Goal: Use online tool/utility: Utilize a website feature to perform a specific function

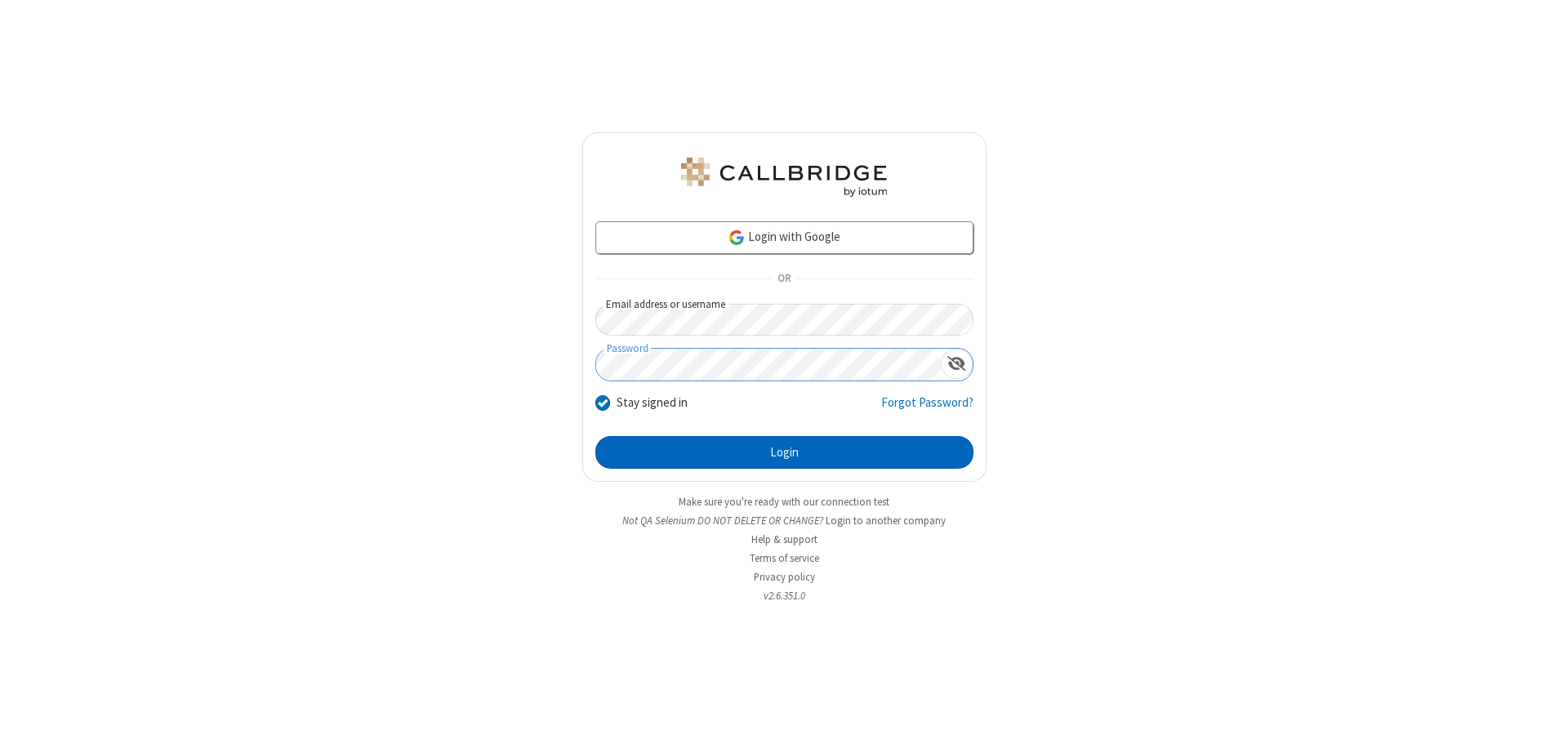
click at [784, 453] on button "Login" at bounding box center [784, 453] width 378 height 33
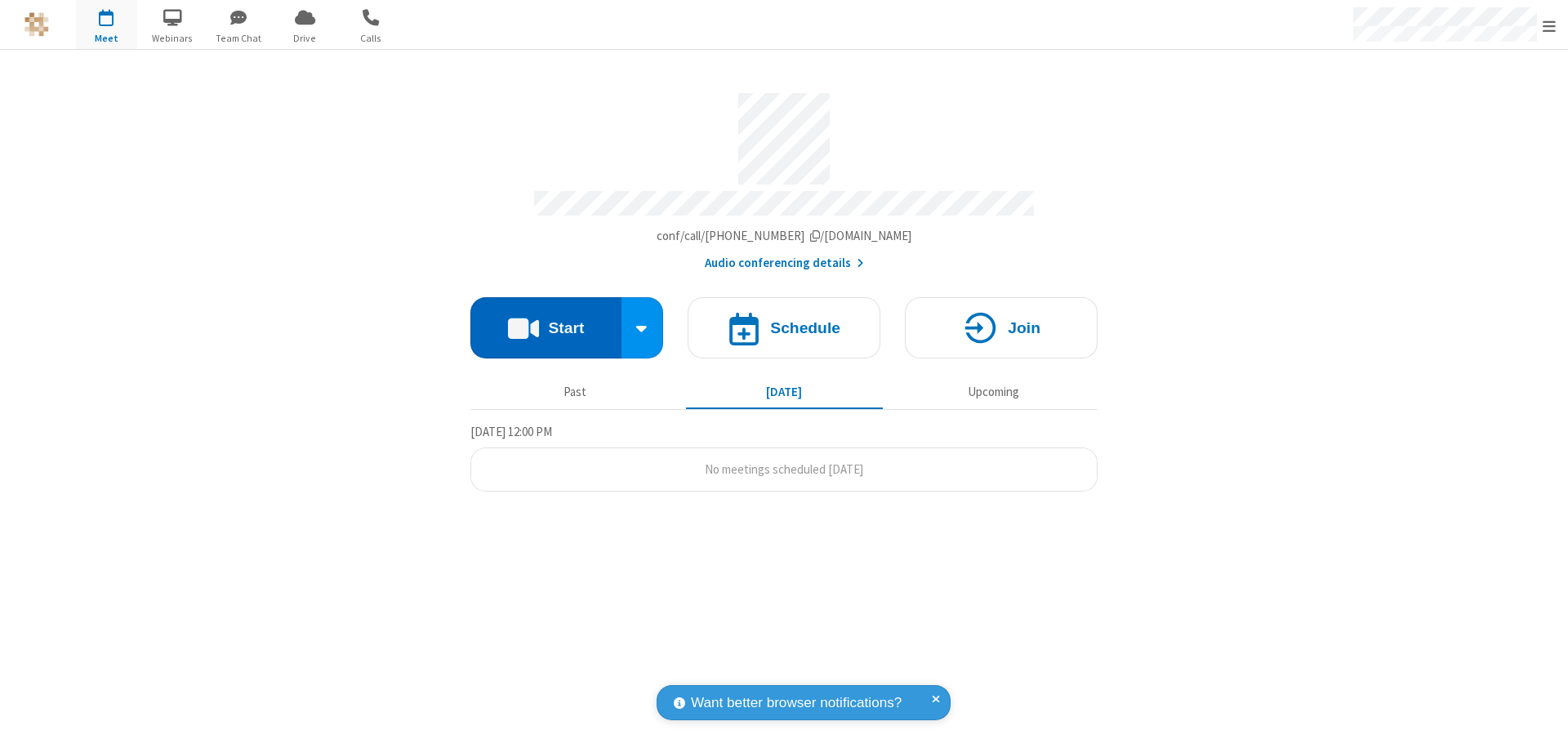
click at [545, 320] on button "Start" at bounding box center [545, 327] width 151 height 61
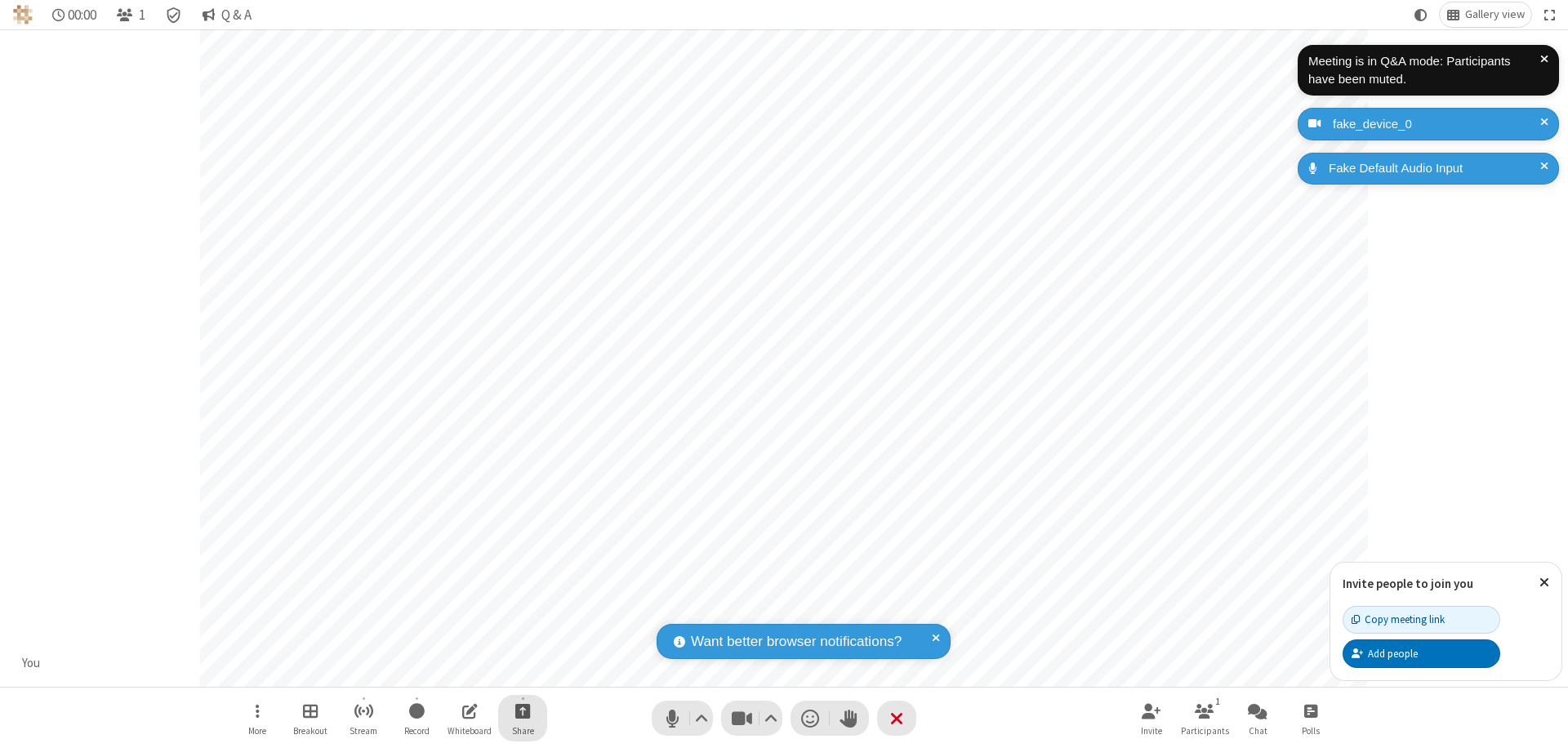
click at [522, 711] on span "Start sharing" at bounding box center [522, 711] width 15 height 20
click at [457, 672] on span "Share my screen" at bounding box center [457, 673] width 19 height 14
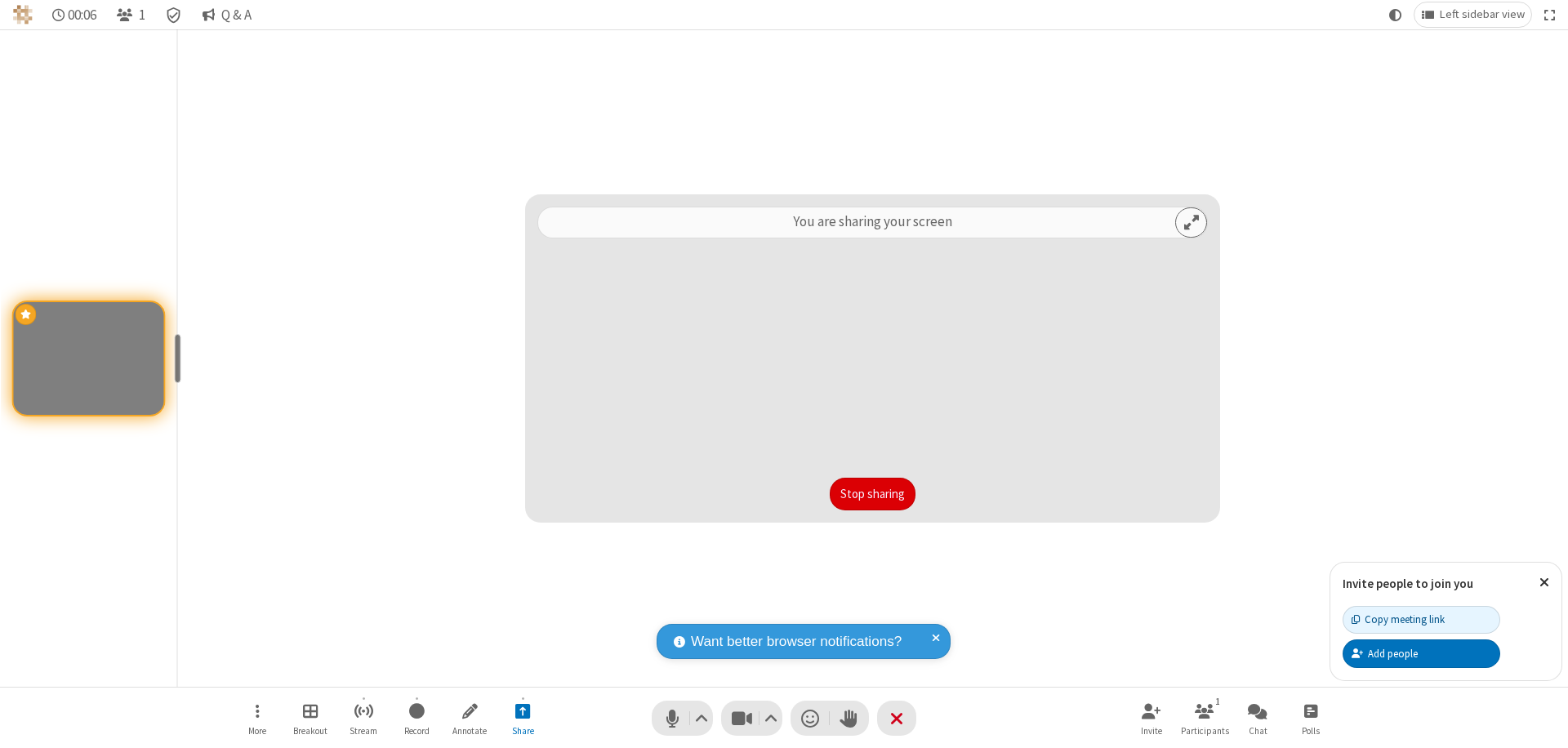
click at [872, 494] on button "Stop sharing" at bounding box center [873, 494] width 86 height 33
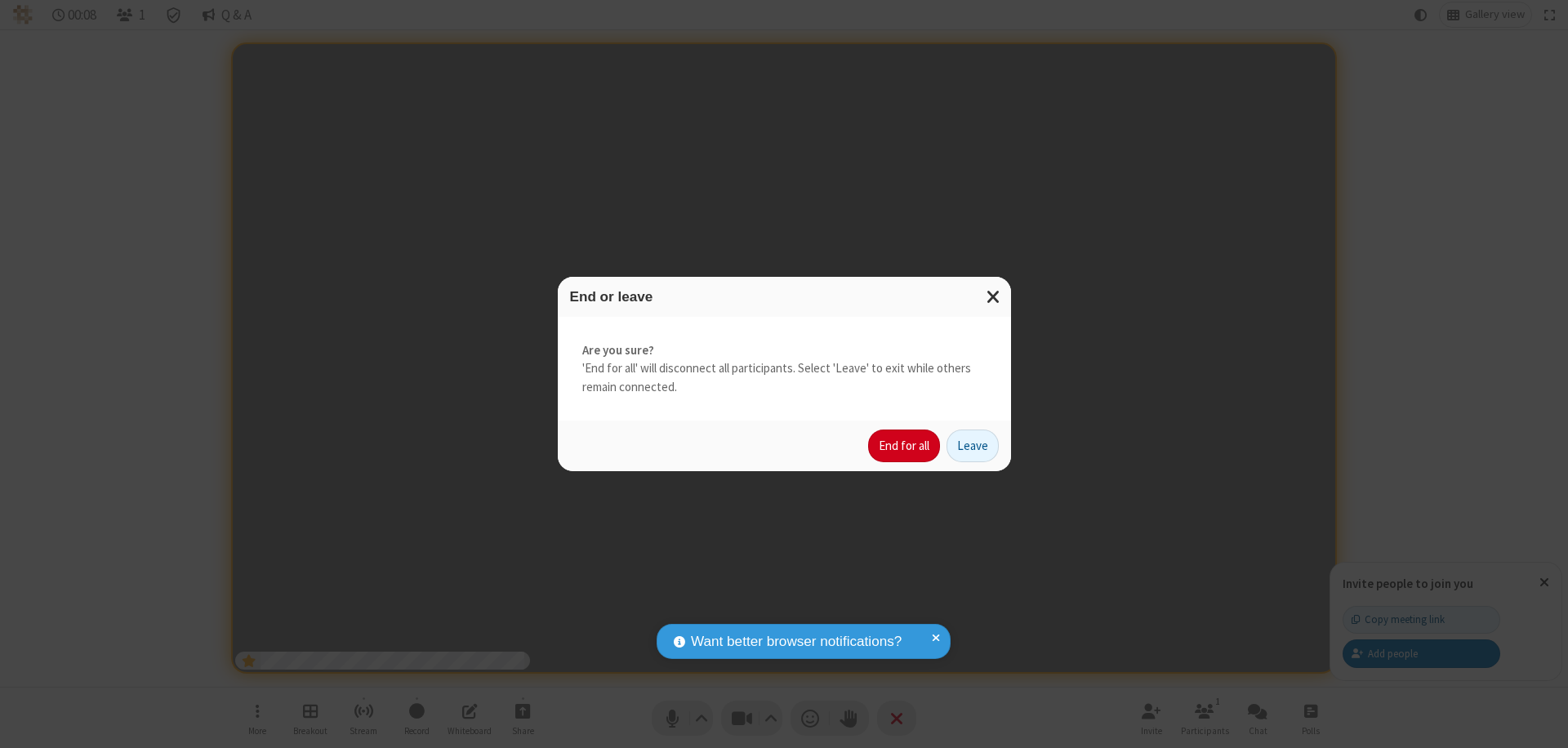
click at [905, 446] on button "End for all" at bounding box center [904, 445] width 72 height 33
